Goal: Information Seeking & Learning: Check status

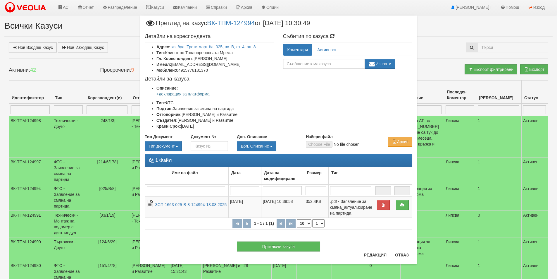
click at [65, 8] on div "× Преглед на казус ВК-ТПМ-124994 от 13/08/2025 10:30:49 Детайли на кореспондент…" at bounding box center [278, 139] width 557 height 279
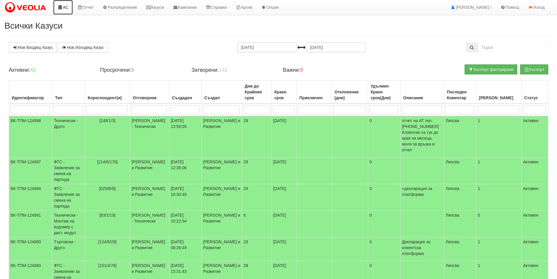
click at [67, 8] on link "АС" at bounding box center [63, 7] width 20 height 15
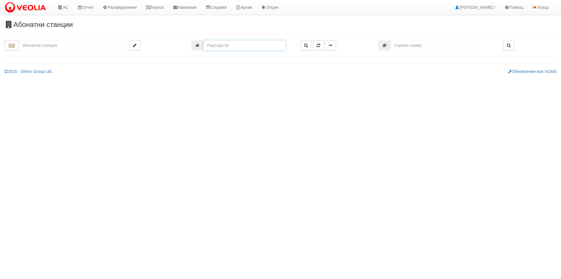
click at [225, 44] on input "number" at bounding box center [245, 45] width 82 height 10
type input "5788"
click at [305, 45] on icon "button" at bounding box center [306, 45] width 4 height 4
type input "130/1,2 - "ВЕОЛИЯ ЕНЕРДЖИ ВАРНА " ЕАД"
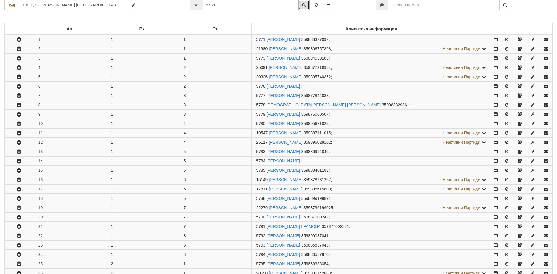
scroll to position [275, 0]
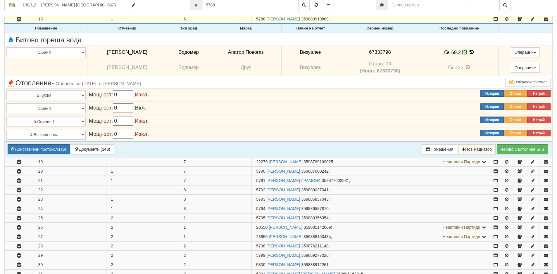
click at [471, 53] on icon at bounding box center [471, 52] width 6 height 5
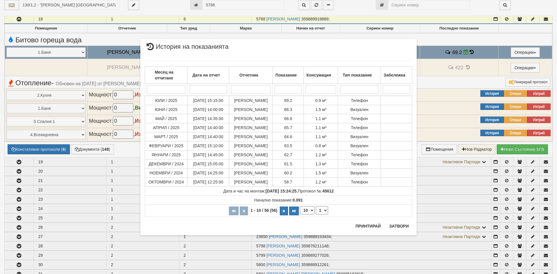
click at [311, 211] on select "10 20 30 40" at bounding box center [307, 210] width 15 height 8
select select "40"
click at [300, 215] on select "10 20 30 40" at bounding box center [307, 210] width 15 height 8
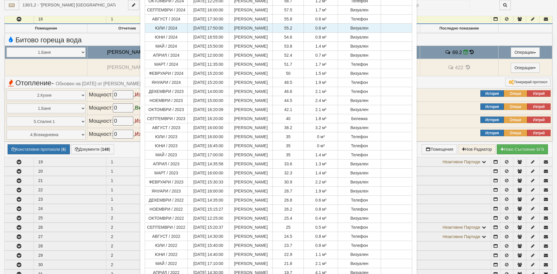
scroll to position [205, 0]
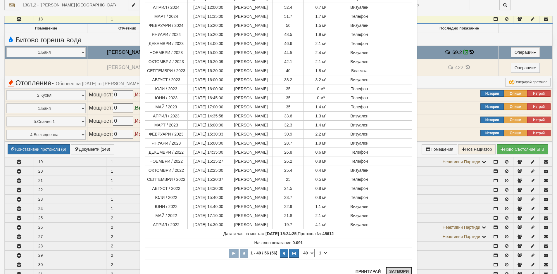
click at [394, 270] on button "Затвори" at bounding box center [399, 271] width 27 height 9
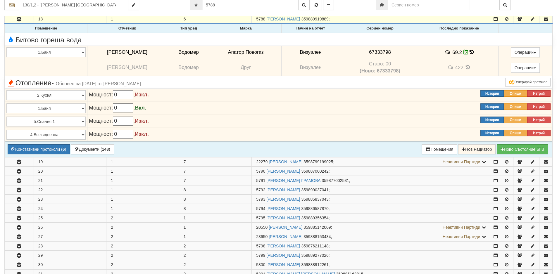
click at [468, 68] on icon at bounding box center [468, 67] width 6 height 5
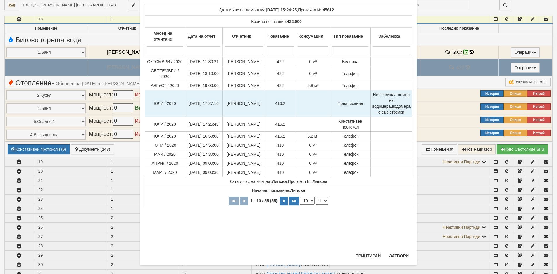
scroll to position [43, 0]
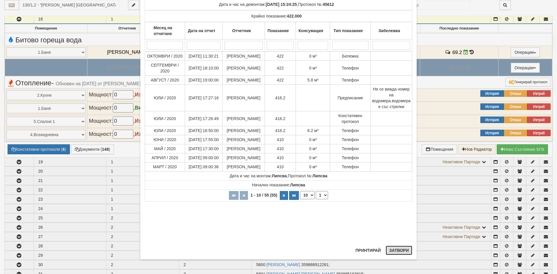
click at [399, 250] on button "Затвори" at bounding box center [399, 250] width 27 height 9
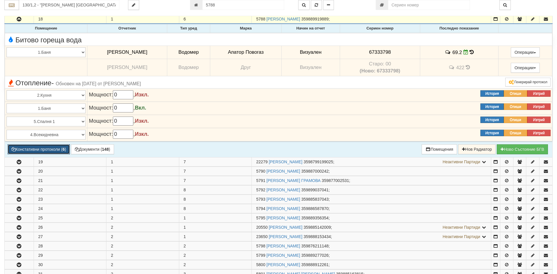
click at [37, 148] on button "Констативни протоколи ( 6 )" at bounding box center [39, 149] width 62 height 10
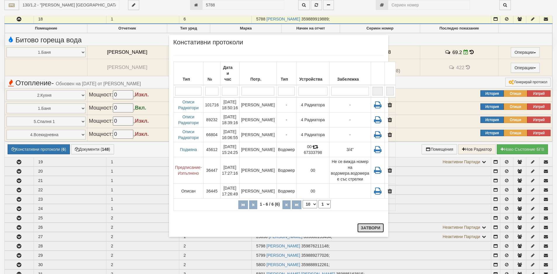
click at [368, 227] on button "Затвори" at bounding box center [370, 227] width 27 height 9
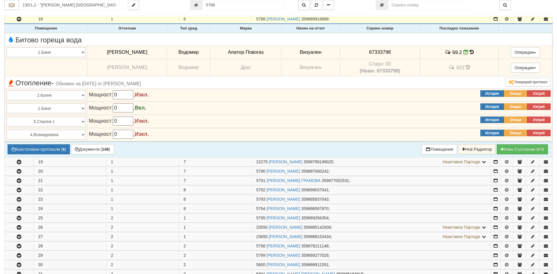
click at [470, 52] on icon at bounding box center [472, 52] width 4 height 5
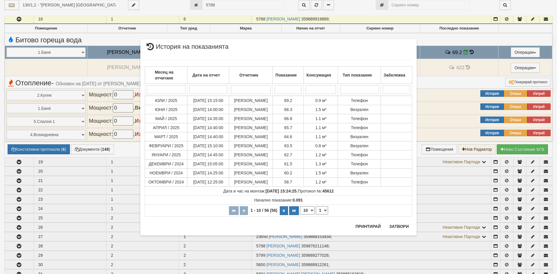
click at [36, 150] on div "× История на показанията Месец на отчитане Дата на отчет Отчетник Показание Кон…" at bounding box center [278, 137] width 557 height 274
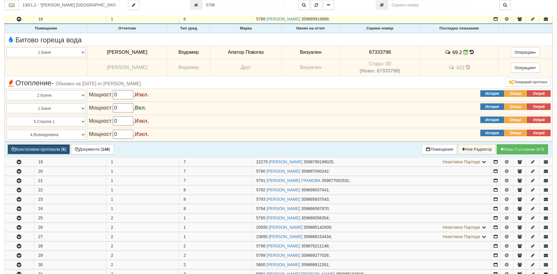
click at [37, 148] on button "Констативни протоколи ( 6 )" at bounding box center [39, 149] width 62 height 10
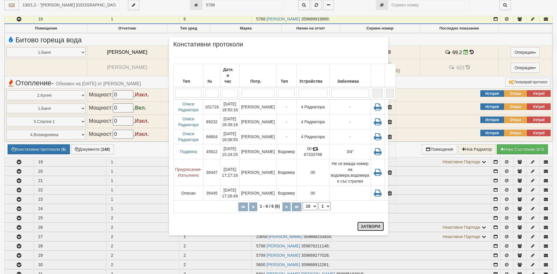
click at [366, 228] on button "Затвори" at bounding box center [370, 226] width 27 height 9
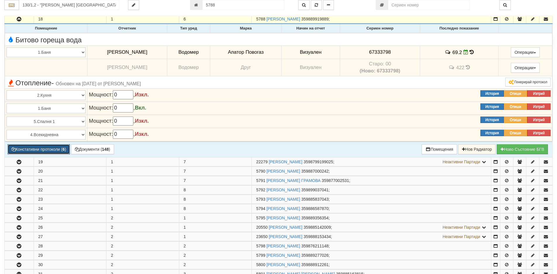
click at [30, 151] on button "Констативни протоколи ( 6 )" at bounding box center [39, 149] width 62 height 10
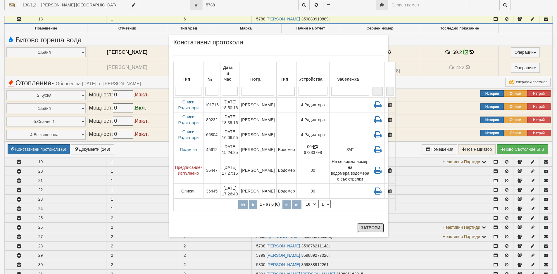
click at [368, 226] on button "Затвори" at bounding box center [370, 227] width 27 height 9
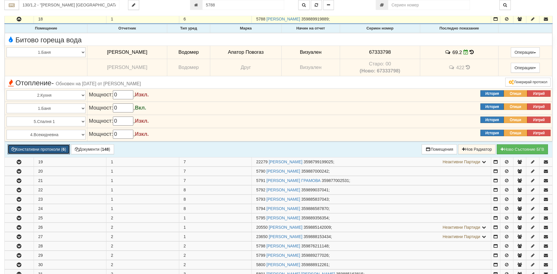
click at [40, 149] on button "Констативни протоколи ( 6 )" at bounding box center [39, 149] width 62 height 10
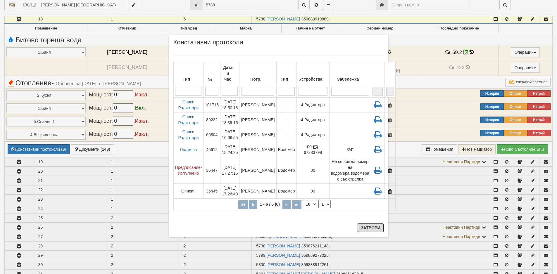
click at [365, 228] on button "Затвори" at bounding box center [370, 227] width 27 height 9
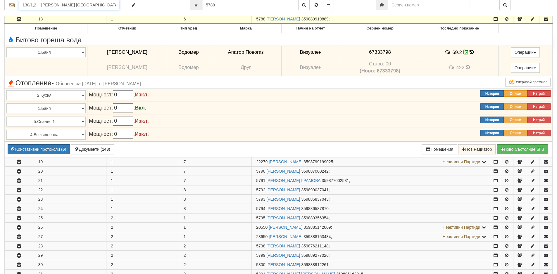
click at [87, 3] on input "130/1,2 - "ВЕОЛИЯ ЕНЕРДЖИ ВАРНА " ЕАД" at bounding box center [69, 5] width 100 height 10
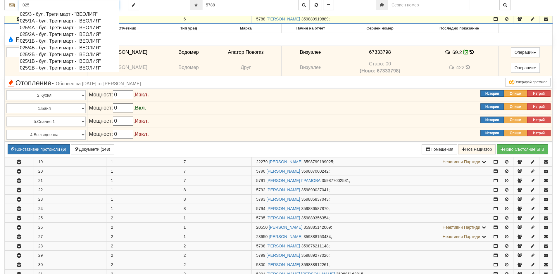
click at [32, 63] on div "025/1В - бул. Трети март - "ВЕОЛИЯ"" at bounding box center [69, 61] width 99 height 7
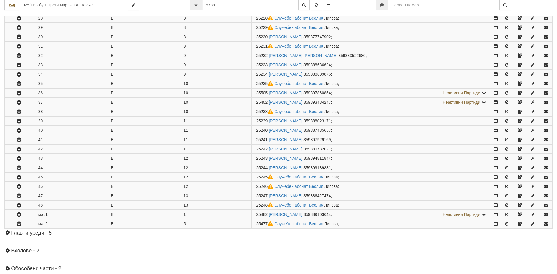
scroll to position [351, 0]
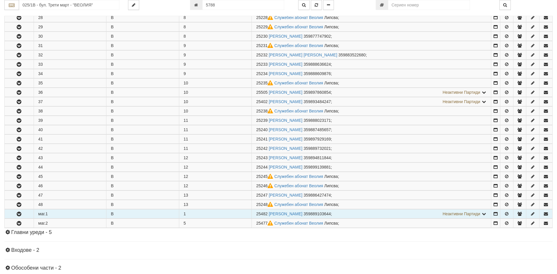
click at [20, 214] on icon "button" at bounding box center [18, 214] width 7 height 4
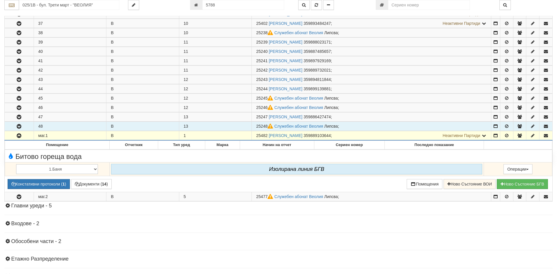
scroll to position [497, 0]
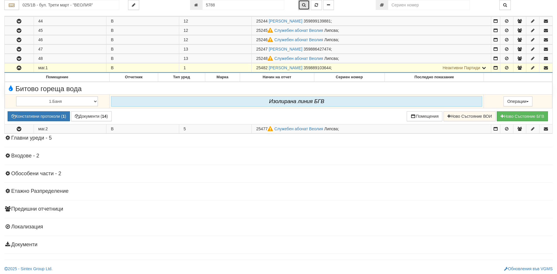
click at [302, 6] on button "button" at bounding box center [303, 5] width 11 height 10
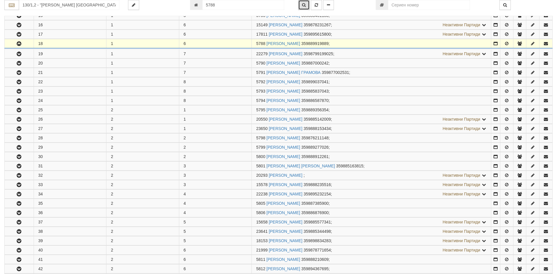
scroll to position [275, 0]
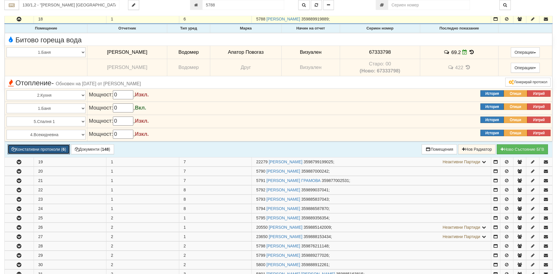
click at [32, 149] on button "Констативни протоколи ( 6 )" at bounding box center [39, 149] width 62 height 10
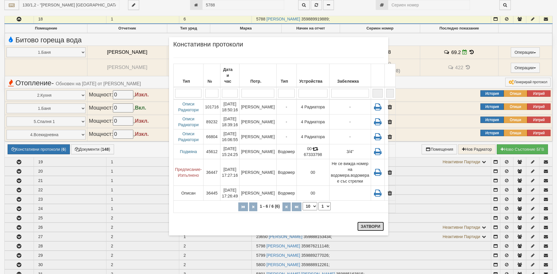
click at [366, 228] on button "Затвори" at bounding box center [370, 226] width 27 height 9
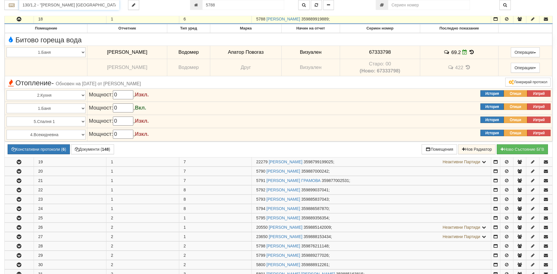
click at [41, 5] on input "130/1,2 - "ВЕОЛИЯ ЕНЕРДЖИ ВАРНА " ЕАД" at bounding box center [69, 5] width 100 height 10
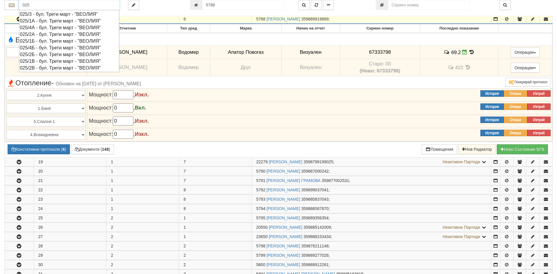
click at [36, 13] on div "025/3 - бул. Трети март - "ВЕОЛИЯ"" at bounding box center [69, 14] width 99 height 7
type input "025/3 - бул. Трети март - "ВЕОЛИЯ""
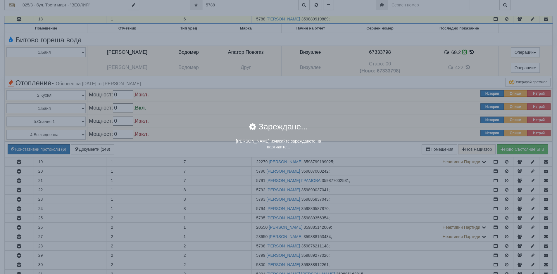
scroll to position [0, 0]
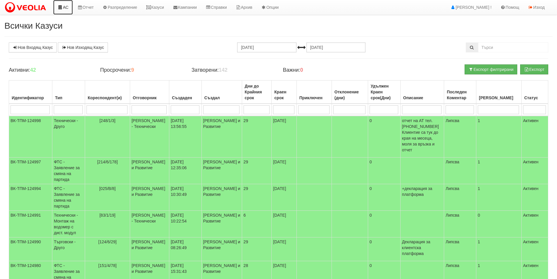
click at [69, 8] on link "АС" at bounding box center [63, 7] width 20 height 15
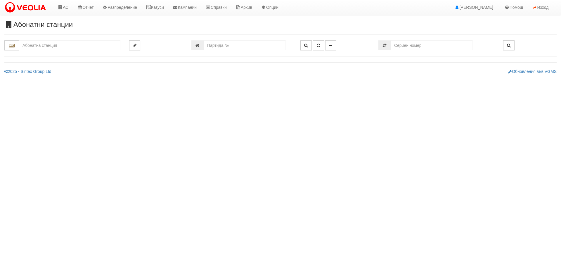
type input "2"
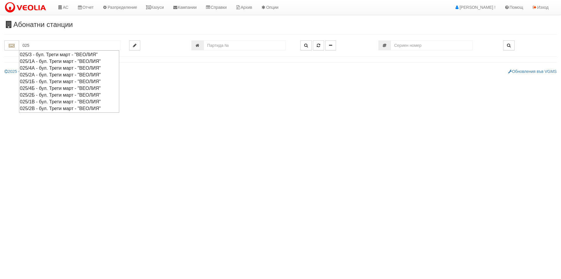
click at [35, 74] on div "025/2А - бул. Трети март - "ВЕОЛИЯ"" at bounding box center [69, 74] width 99 height 7
type input "025/2А - бул. Трети март - "ВЕОЛИЯ""
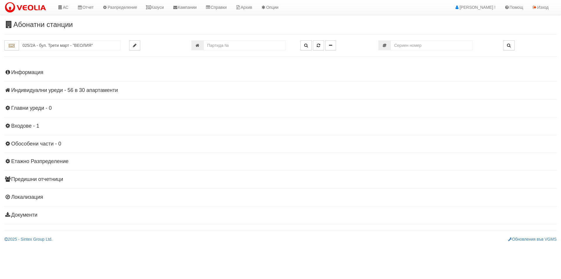
click at [43, 89] on h4 "Индивидуални уреди - 56 в 30 апартаменти" at bounding box center [280, 90] width 553 height 6
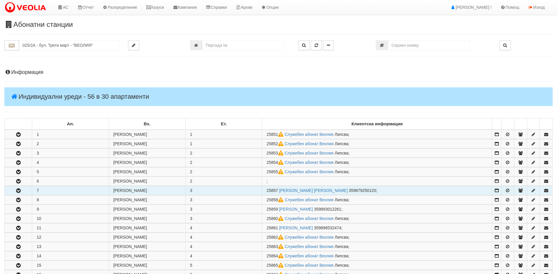
click at [18, 191] on icon "button" at bounding box center [18, 191] width 7 height 4
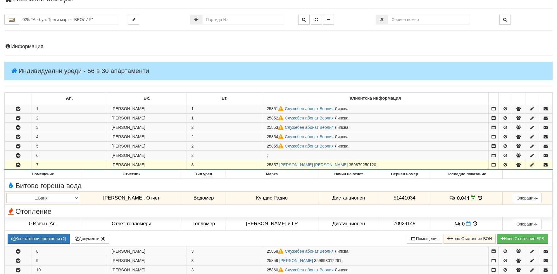
scroll to position [88, 0]
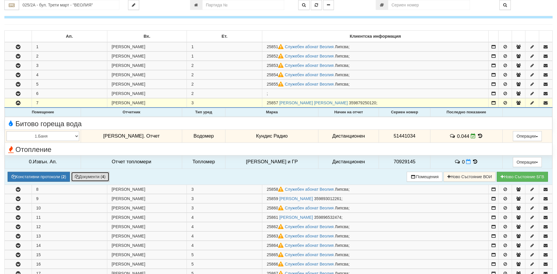
click at [86, 179] on button "Документи ( 4 )" at bounding box center [90, 177] width 38 height 10
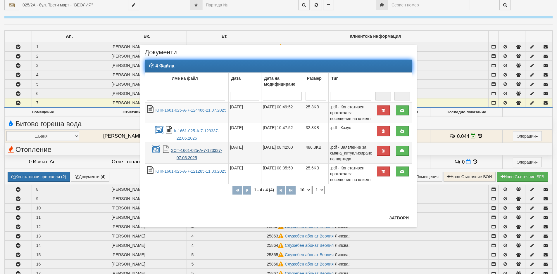
click at [192, 151] on link "ЗСП-1661-025-А-7-123337-07.05.2025" at bounding box center [196, 154] width 51 height 12
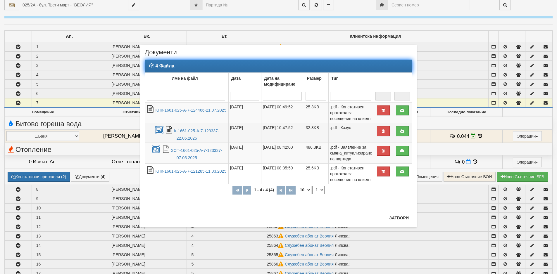
click at [188, 135] on td "К-1661-025-А-7-123337-22.05.2025" at bounding box center [186, 133] width 83 height 20
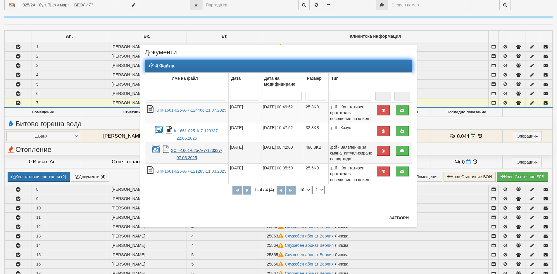
click at [185, 152] on link "ЗСП-1661-025-А-7-123337-07.05.2025" at bounding box center [196, 154] width 51 height 12
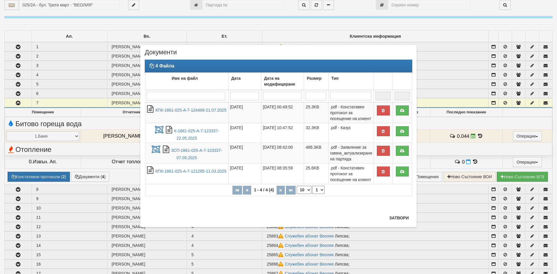
click at [90, 154] on div "× Документи 4 Файла Име на файл Дата Дата на модифициране Размер Тип 1 - 4 / 4 …" at bounding box center [278, 137] width 557 height 274
click at [397, 219] on button "Затвори" at bounding box center [399, 217] width 27 height 9
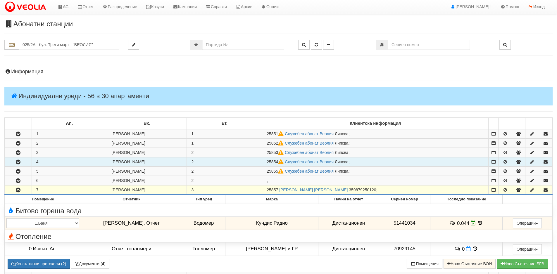
scroll to position [0, 0]
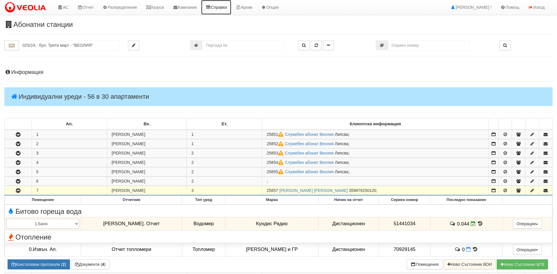
click at [226, 8] on link "Справки" at bounding box center [216, 7] width 30 height 15
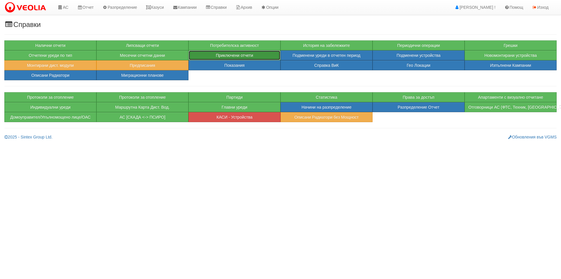
click at [237, 55] on button "Приключени отчети" at bounding box center [235, 55] width 92 height 10
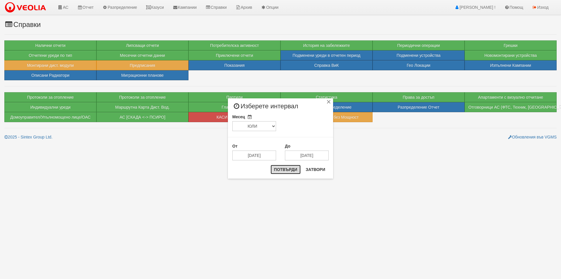
click at [286, 170] on button "Потвърди" at bounding box center [286, 169] width 30 height 9
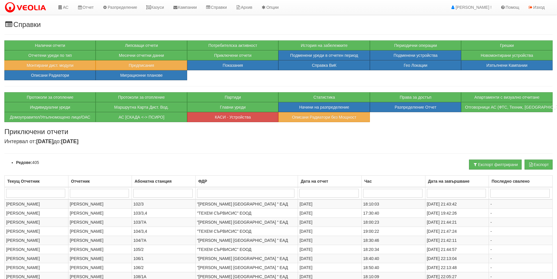
click at [154, 192] on input "search" at bounding box center [162, 193] width 59 height 9
type input "025"
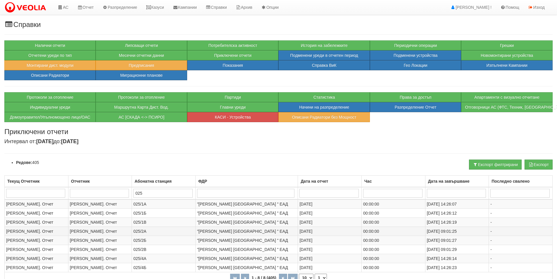
type input "025"
click at [80, 231] on td "[PERSON_NAME]. Отчет" at bounding box center [100, 230] width 64 height 9
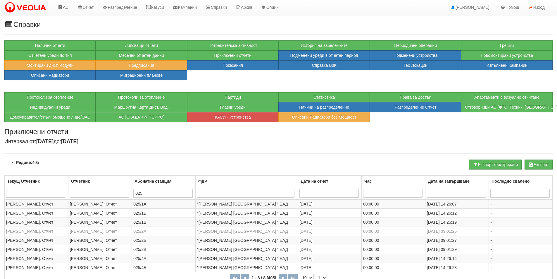
click at [470, 127] on div "Приключени отчети Интервал от: [DATE] до: [DATE]" at bounding box center [278, 134] width 548 height 25
click at [143, 240] on td "025/2Б" at bounding box center [164, 239] width 64 height 9
click at [144, 248] on td "025/2В" at bounding box center [164, 248] width 64 height 9
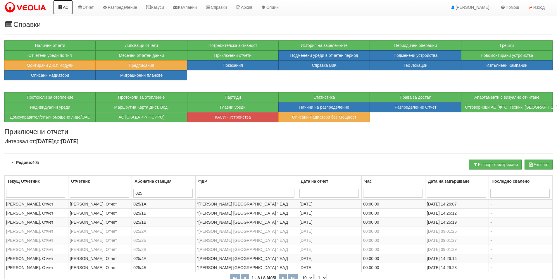
click at [65, 8] on link "АС" at bounding box center [63, 7] width 20 height 15
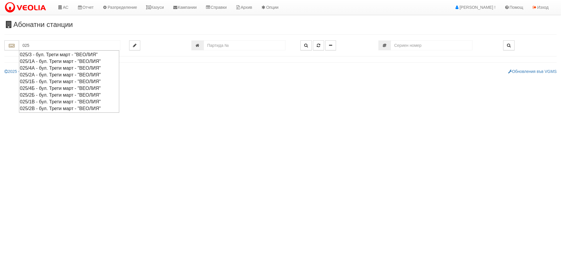
click at [34, 61] on div "025/1А - бул. Трети март - "ВЕОЛИЯ"" at bounding box center [69, 61] width 99 height 7
type input "025/1А - бул. Трети март - "ВЕОЛИЯ""
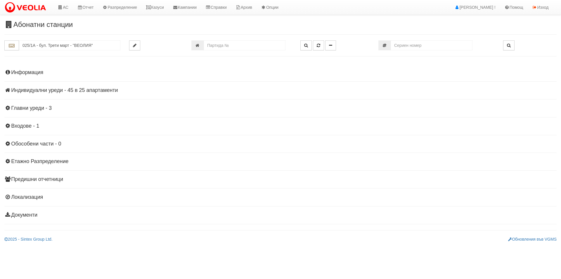
click at [45, 90] on h4 "Индивидуални уреди - 45 в 25 апартаменти" at bounding box center [280, 90] width 553 height 6
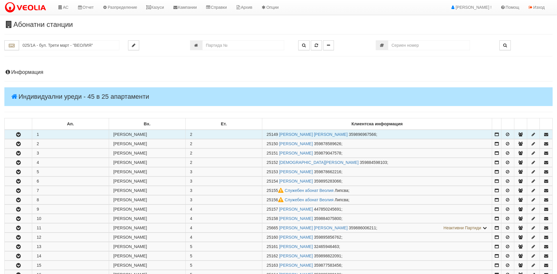
click at [17, 133] on icon "button" at bounding box center [18, 135] width 7 height 4
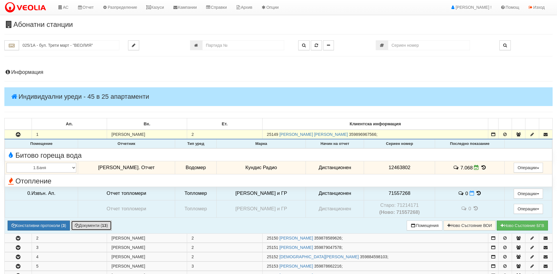
click at [91, 225] on button "Документи ( 13 )" at bounding box center [91, 226] width 41 height 10
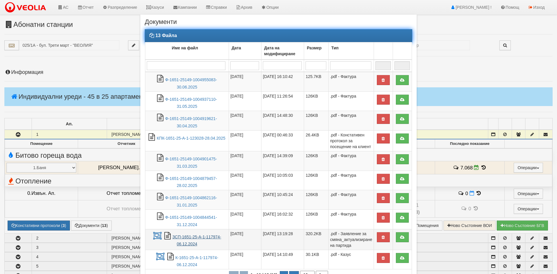
click at [179, 238] on link "ЗСП-1651-25-А-1-117974-06.12.2024" at bounding box center [196, 241] width 49 height 12
